Goal: Task Accomplishment & Management: Manage account settings

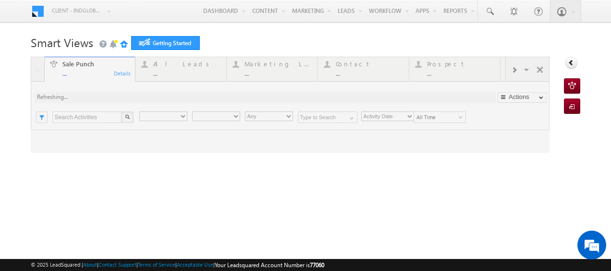
type input "Any Owner"
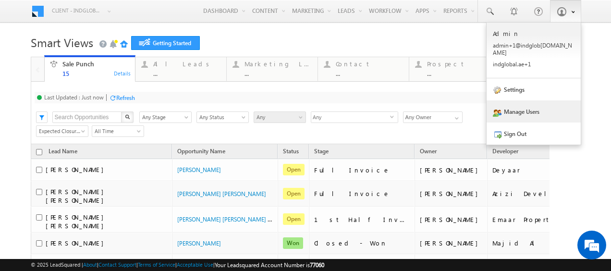
click at [520, 106] on link "Manage Users" at bounding box center [533, 111] width 94 height 22
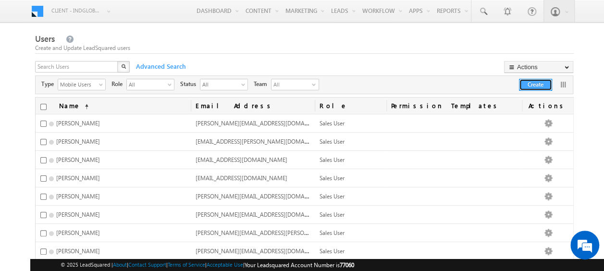
click at [537, 85] on button "Create" at bounding box center [535, 85] width 33 height 12
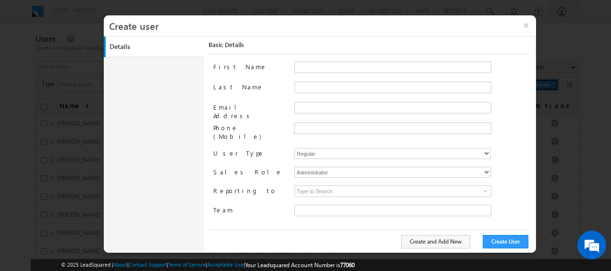
type input "faf8491d-252d-11ee-b523-12ccdbbfc88b"
click at [300, 107] on input "Email Address" at bounding box center [392, 108] width 197 height 12
paste input "nilesh.kalal@indglobal.ae"
type input "nilesh.kalal@indglobal.ae"
click at [308, 67] on input "First Name" at bounding box center [392, 67] width 197 height 12
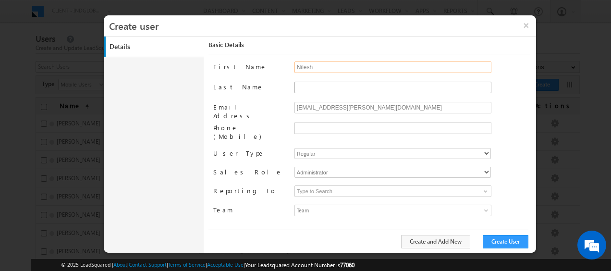
type input "Nilesh"
click at [305, 86] on input "Last Name" at bounding box center [392, 88] width 197 height 12
type input "Kalal"
click at [321, 148] on select "Regular Mobile" at bounding box center [392, 153] width 196 height 11
select select "1"
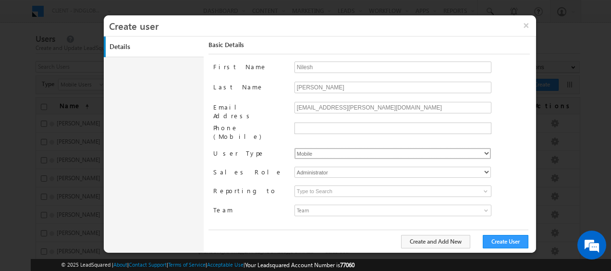
click at [294, 148] on select "Regular Mobile" at bounding box center [392, 153] width 196 height 11
type input "faf8491d-252d-11ee-b523-12ccdbbfc88b"
click at [321, 167] on select "Administrator Marketing User Sales Manager Sales User" at bounding box center [392, 172] width 196 height 11
select select "Sales_User"
click at [294, 167] on select "Administrator Marketing User Sales Manager Sales User" at bounding box center [392, 172] width 196 height 11
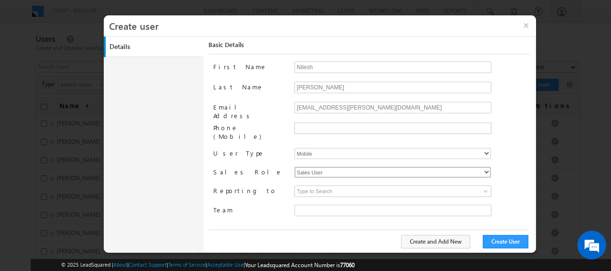
type input "faf8491d-252d-11ee-b523-12ccdbbfc88b"
click at [487, 187] on span at bounding box center [486, 191] width 8 height 8
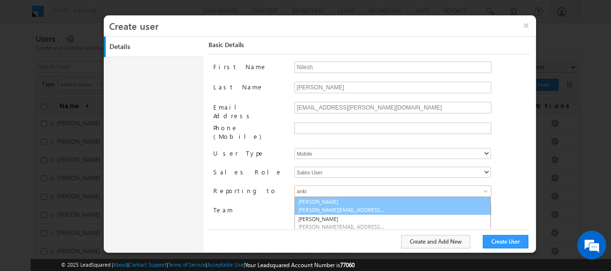
click at [354, 206] on span "ankitkumar.singh@indglobal.ae" at bounding box center [341, 209] width 86 height 7
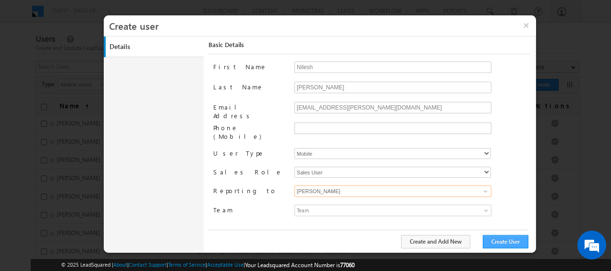
type input "[PERSON_NAME]"
click at [516, 244] on button "Create User" at bounding box center [506, 241] width 46 height 13
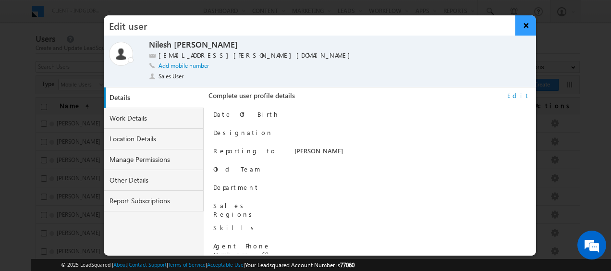
click at [522, 24] on button "×" at bounding box center [525, 25] width 21 height 20
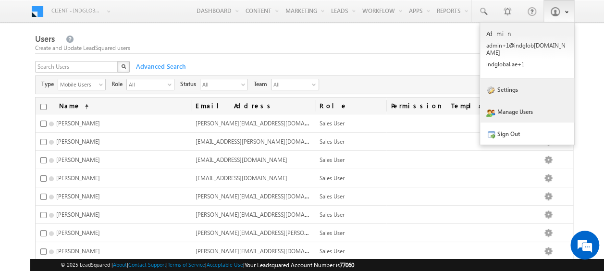
drag, startPoint x: 518, startPoint y: 83, endPoint x: 512, endPoint y: 84, distance: 5.8
click at [518, 83] on link "Settings" at bounding box center [527, 89] width 94 height 22
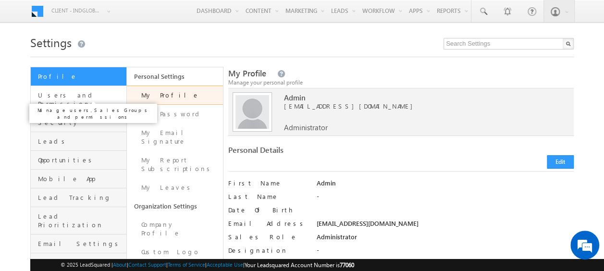
click at [69, 97] on span "Users and Permissions" at bounding box center [81, 99] width 86 height 17
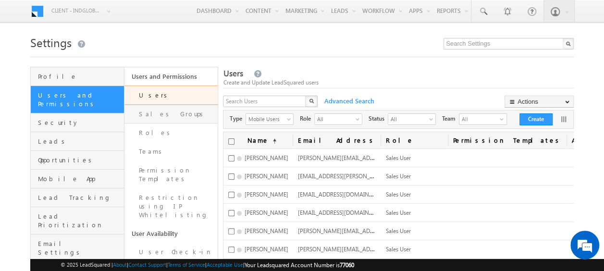
click at [148, 119] on link "Sales Groups" at bounding box center [171, 114] width 94 height 19
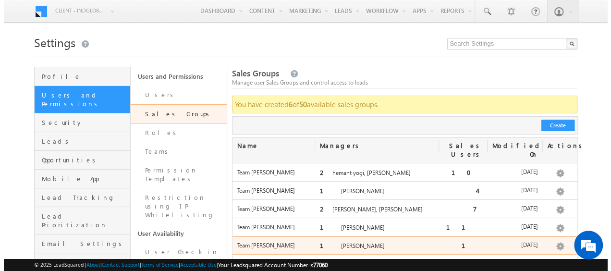
scroll to position [48, 0]
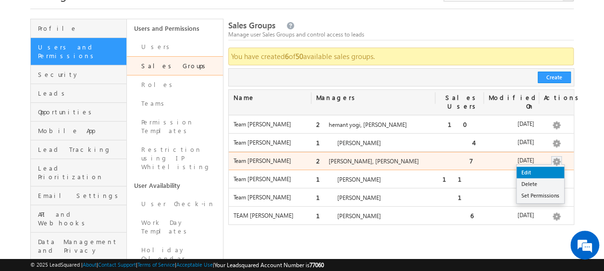
click at [534, 167] on link "Edit" at bounding box center [540, 173] width 48 height 12
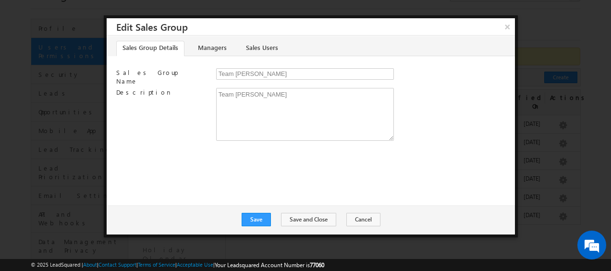
scroll to position [0, 0]
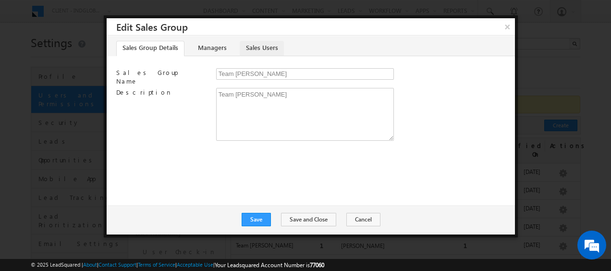
click at [246, 47] on link "Sales Users" at bounding box center [262, 48] width 44 height 15
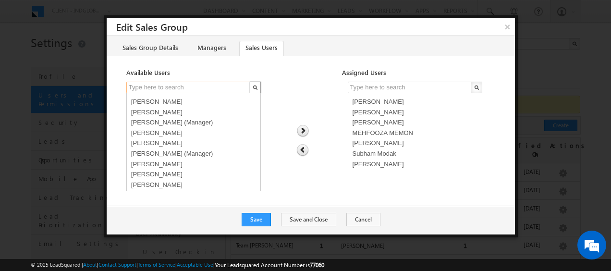
click at [189, 84] on input "text" at bounding box center [188, 88] width 125 height 12
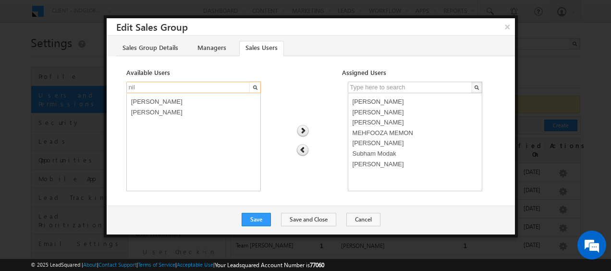
type input "nil"
select select "236ee548-8af5-11f0-8589-125492a0d7ad"
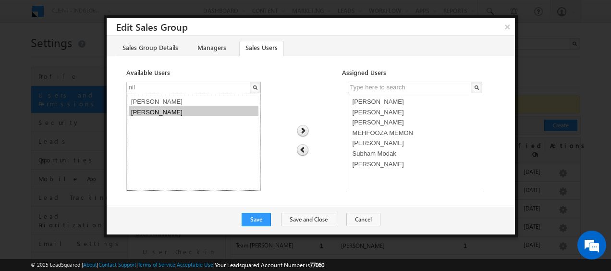
click at [169, 108] on option "[PERSON_NAME]" at bounding box center [194, 111] width 130 height 11
click at [301, 129] on img at bounding box center [302, 131] width 13 height 12
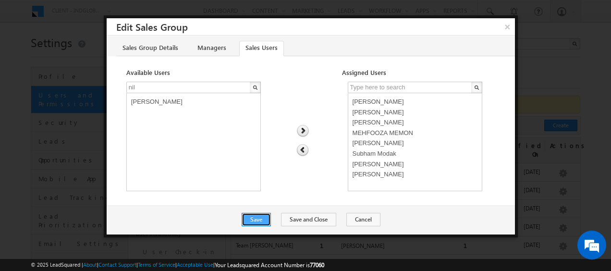
click at [262, 219] on button "Save" at bounding box center [256, 219] width 29 height 13
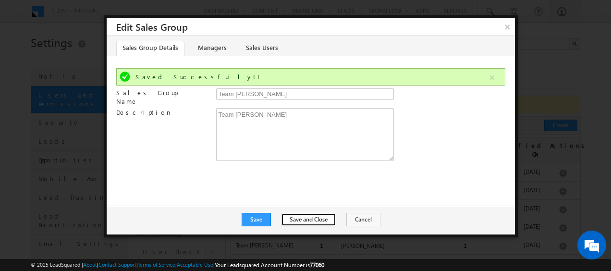
click at [303, 220] on button "Save and Close" at bounding box center [308, 219] width 55 height 13
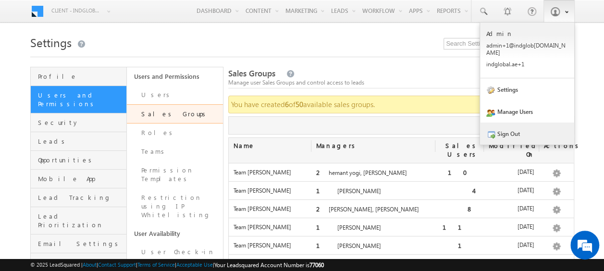
drag, startPoint x: 506, startPoint y: 125, endPoint x: 509, endPoint y: 121, distance: 5.6
click at [506, 125] on link "Sign Out" at bounding box center [527, 133] width 94 height 22
